Goal: Book appointment/travel/reservation

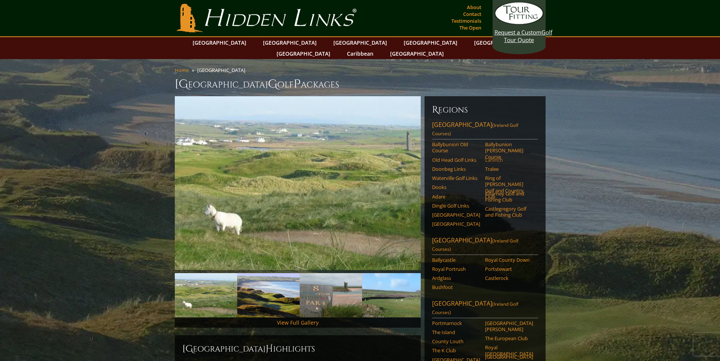
click at [496, 157] on link "Lahinch" at bounding box center [509, 160] width 48 height 6
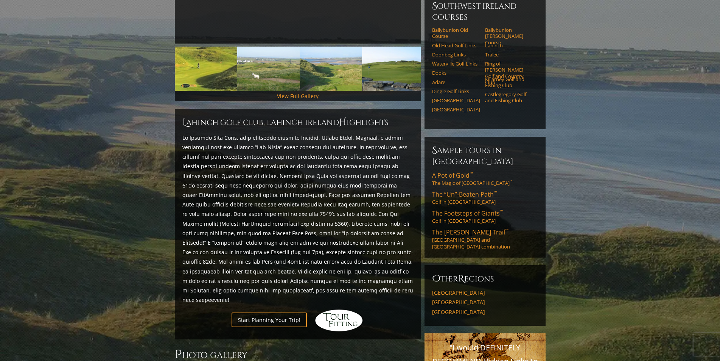
scroll to position [230, 0]
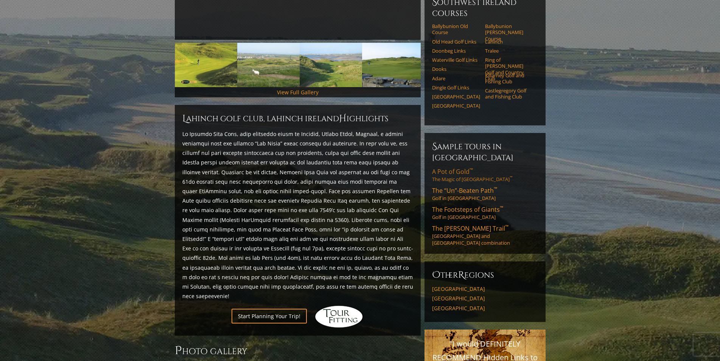
click at [462, 167] on span "A Pot of Gold ™" at bounding box center [452, 171] width 41 height 8
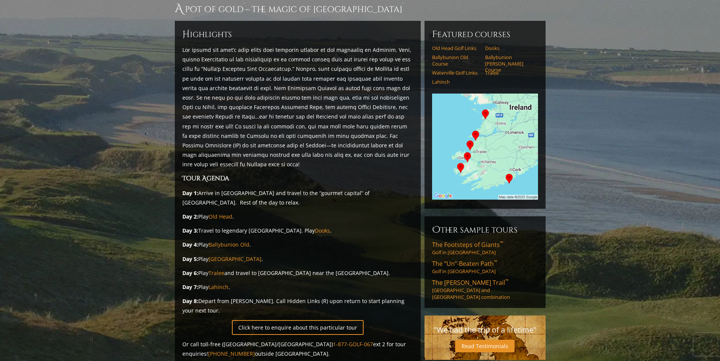
scroll to position [76, 0]
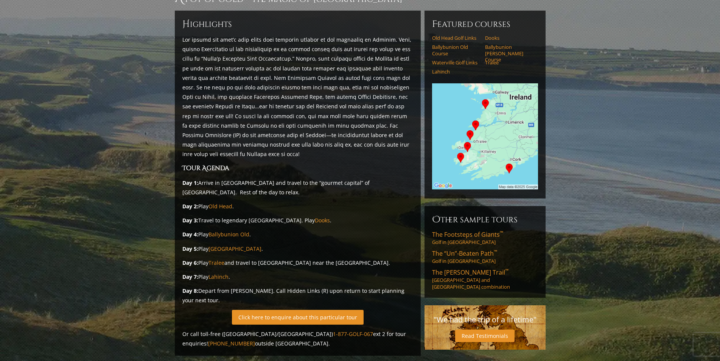
click at [296, 310] on link "Click here to enquire about this particular tour" at bounding box center [298, 317] width 132 height 15
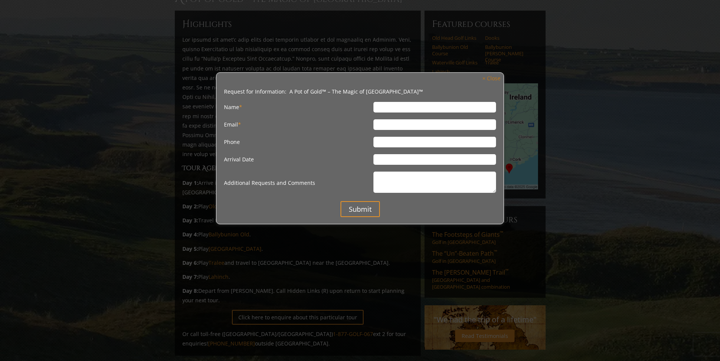
click at [497, 77] on link "× Close" at bounding box center [492, 78] width 26 height 10
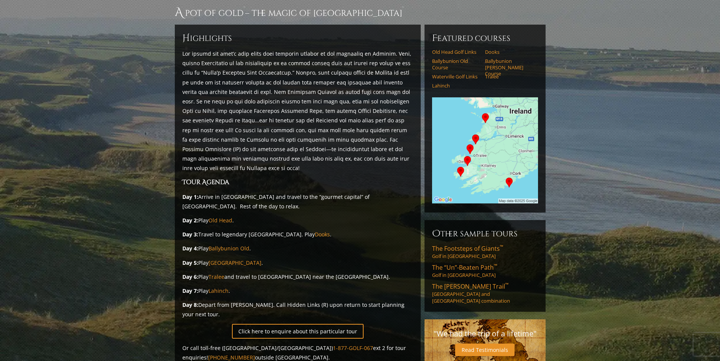
scroll to position [0, 0]
